Goal: Information Seeking & Learning: Learn about a topic

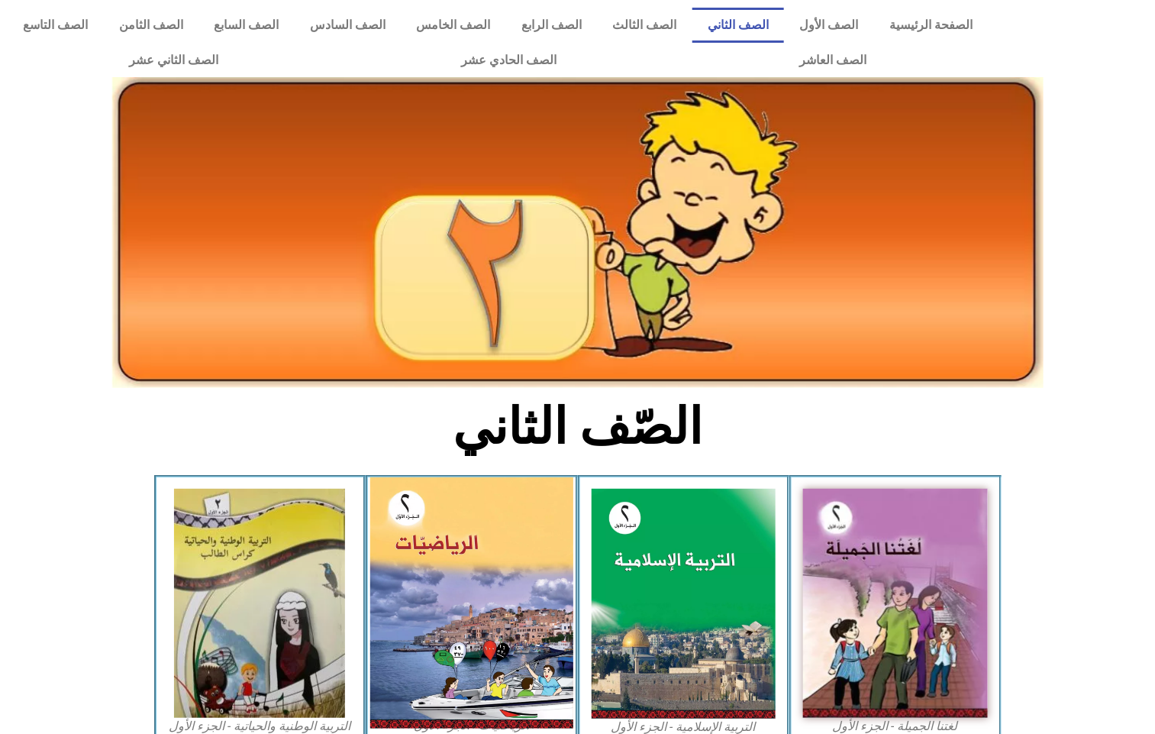
click at [482, 524] on img at bounding box center [471, 602] width 203 height 251
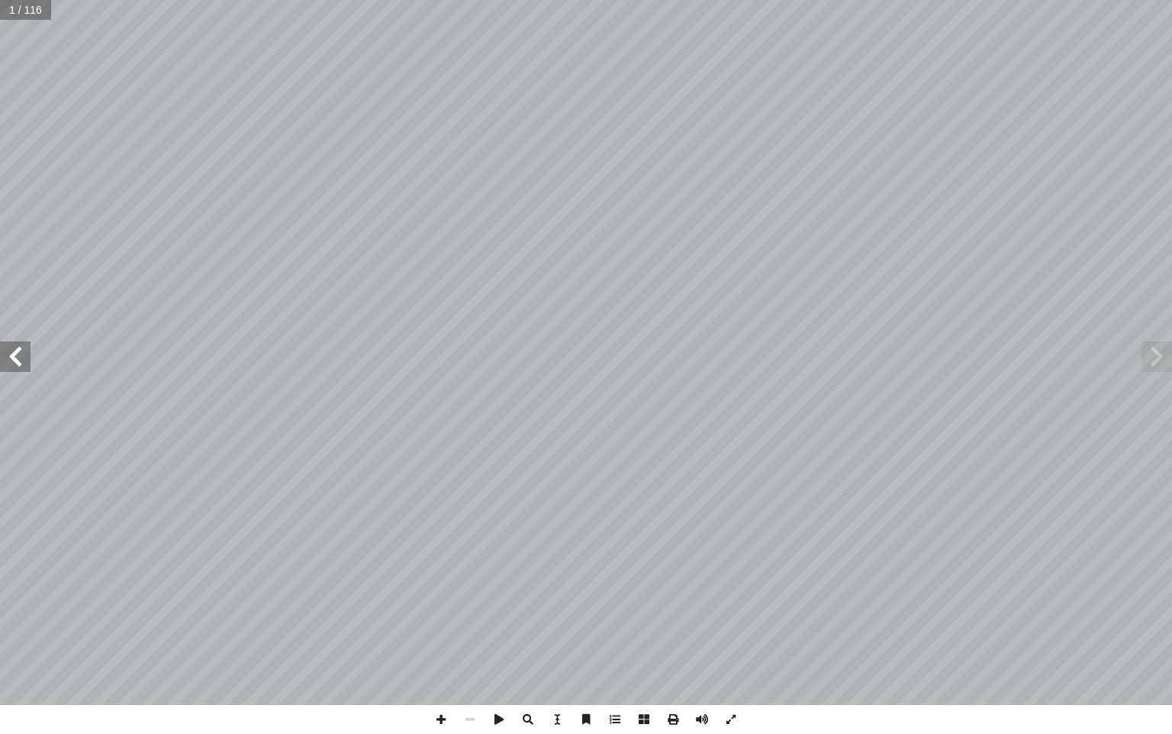
click at [10, 350] on span at bounding box center [15, 356] width 31 height 31
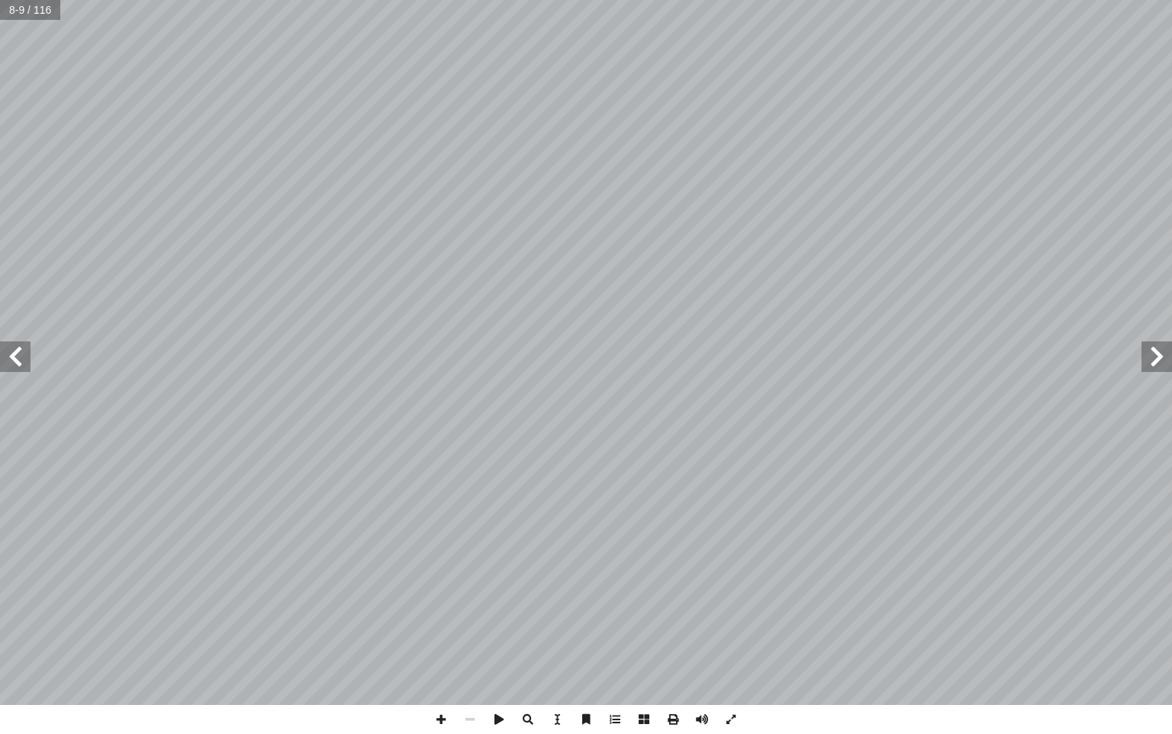
click at [11, 350] on span at bounding box center [15, 356] width 31 height 31
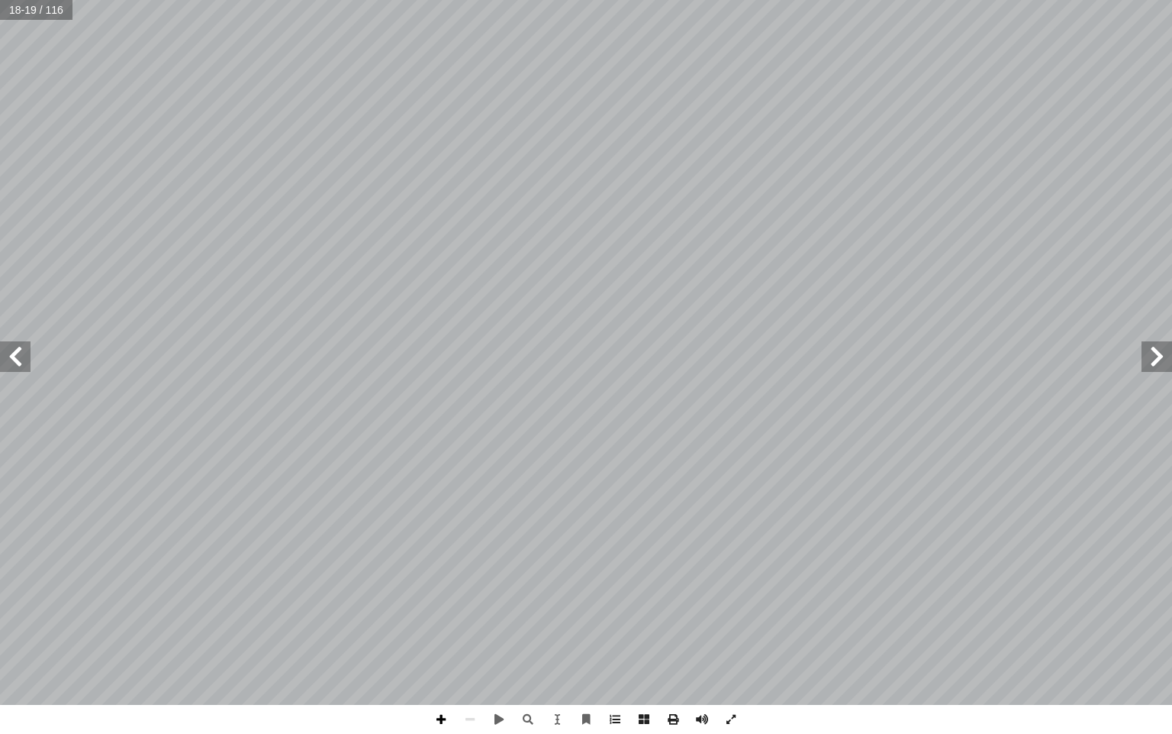
click at [444, 713] on span at bounding box center [441, 719] width 29 height 29
click at [17, 367] on span at bounding box center [15, 356] width 31 height 31
click at [476, 719] on span at bounding box center [470, 719] width 29 height 29
click at [21, 351] on span at bounding box center [15, 356] width 31 height 31
click at [440, 719] on span at bounding box center [441, 719] width 29 height 29
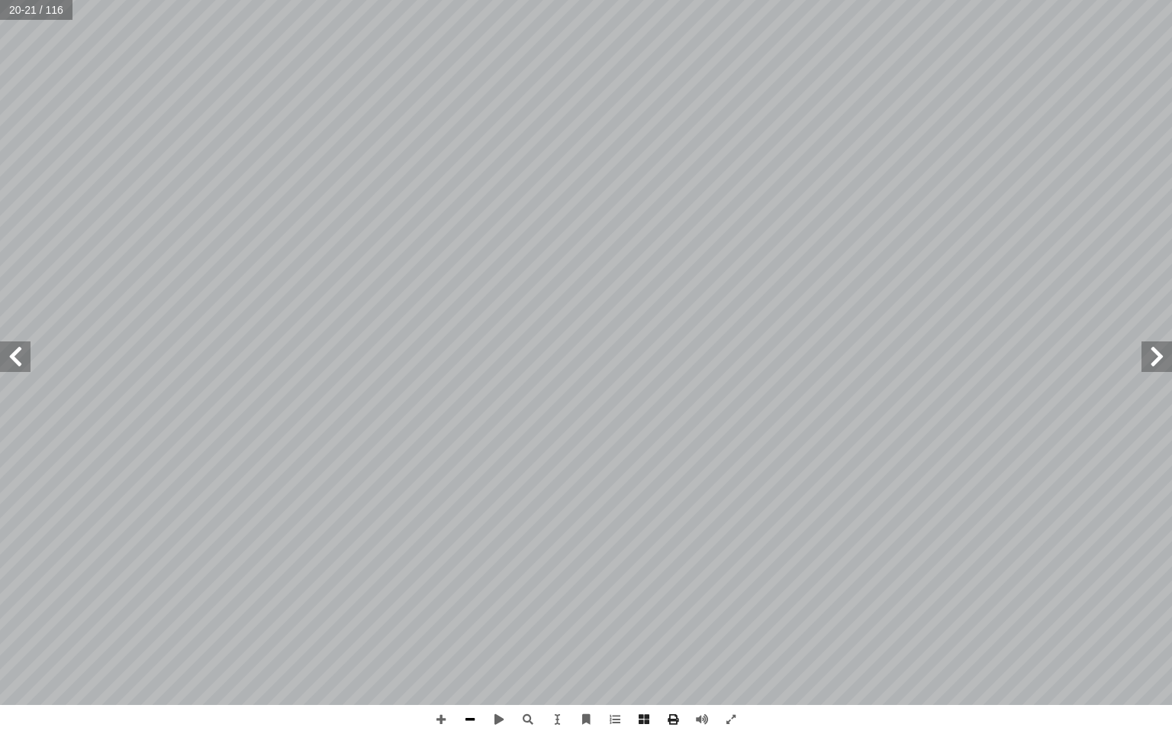
click at [463, 715] on span at bounding box center [470, 719] width 29 height 29
click at [442, 720] on span at bounding box center [441, 719] width 29 height 29
click at [16, 366] on span at bounding box center [15, 356] width 31 height 31
click at [9, 341] on span at bounding box center [15, 356] width 31 height 31
click at [1157, 360] on span at bounding box center [1157, 356] width 31 height 31
